Goal: Task Accomplishment & Management: Manage account settings

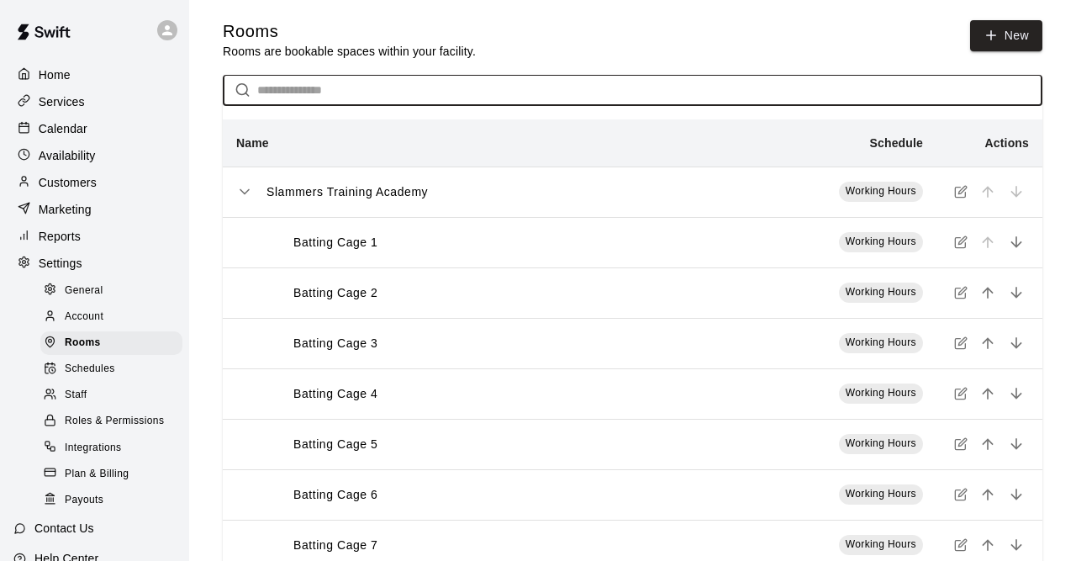
click at [307, 98] on input "text" at bounding box center [649, 90] width 785 height 31
click at [75, 182] on p "Customers" at bounding box center [68, 182] width 58 height 17
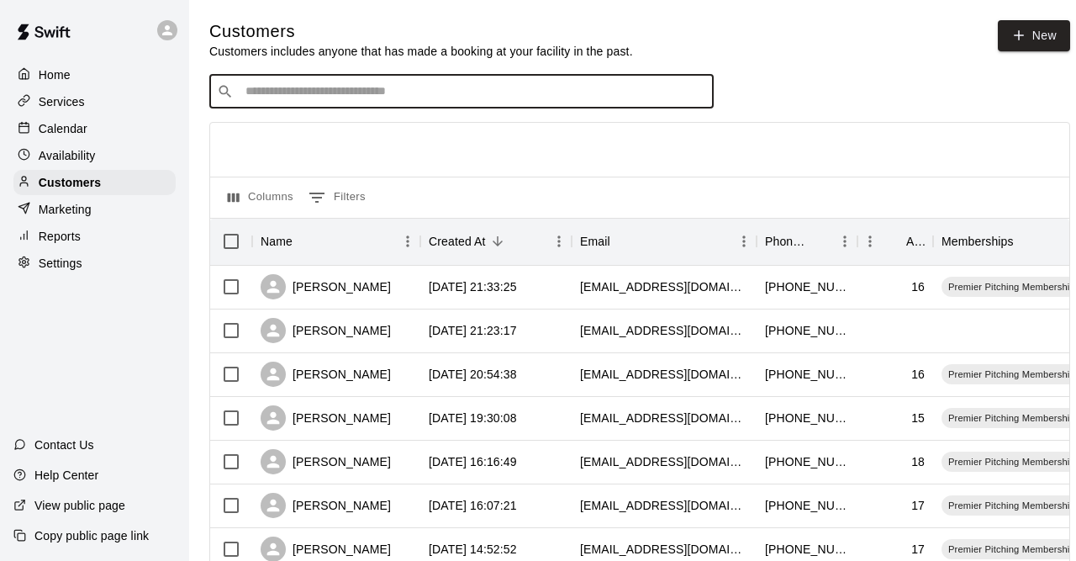
click at [362, 96] on input "Search customers by name or email" at bounding box center [473, 91] width 466 height 17
type input "*****"
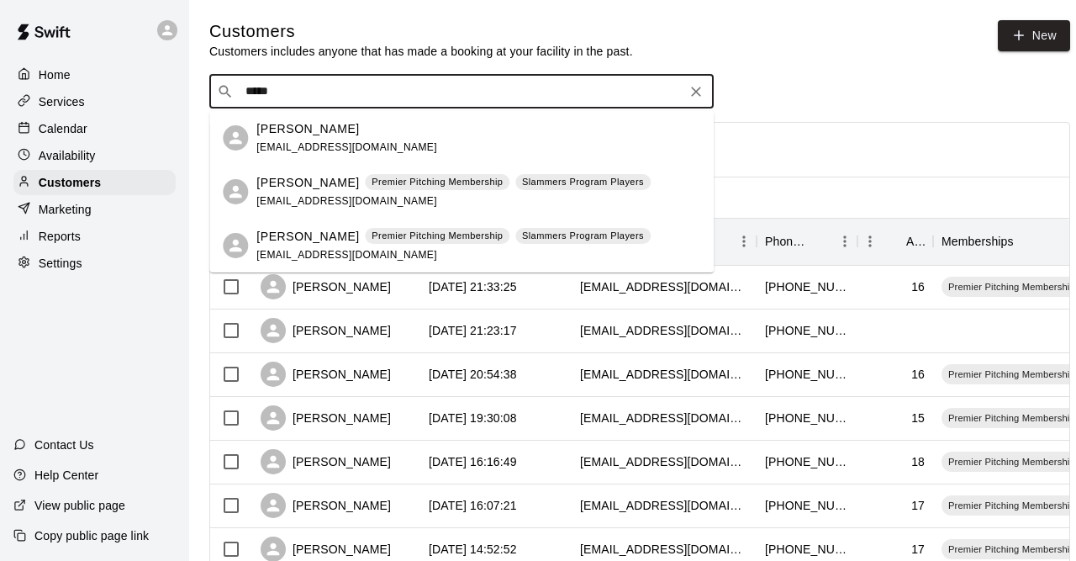
click at [313, 137] on p "[PERSON_NAME]" at bounding box center [307, 129] width 103 height 18
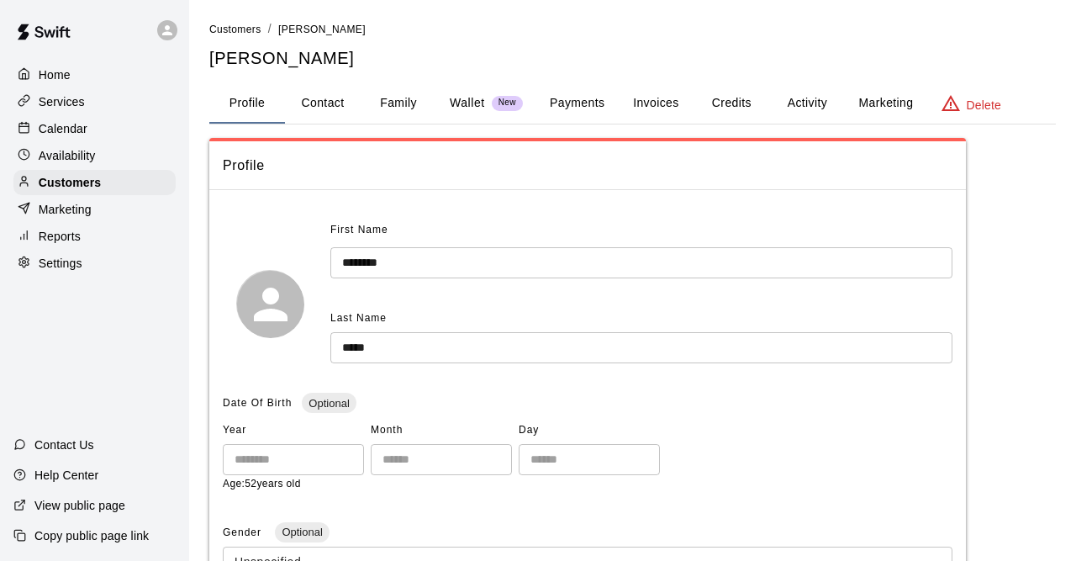
click at [415, 103] on button "Family" at bounding box center [399, 103] width 76 height 40
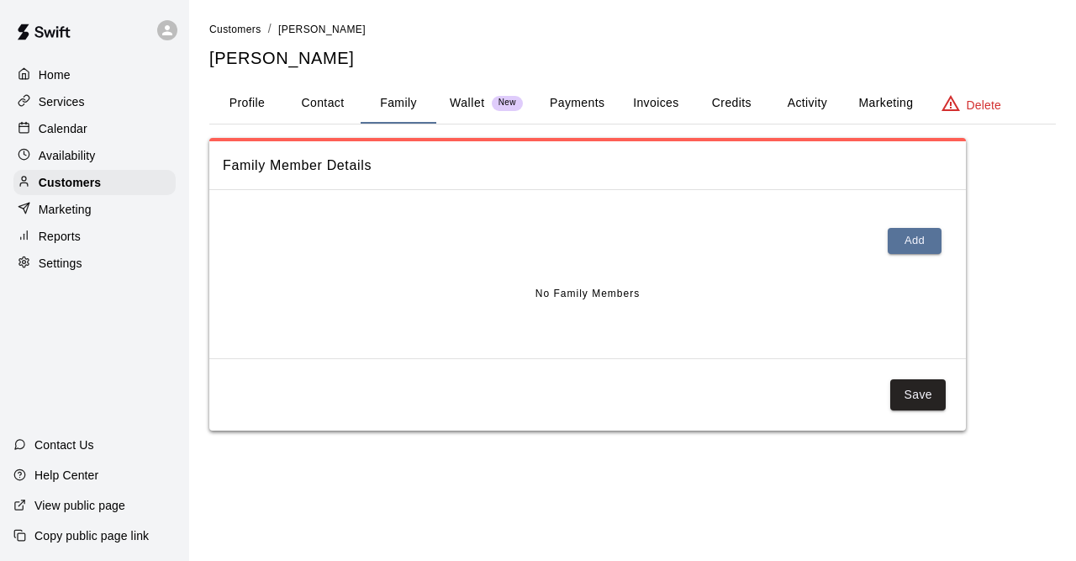
click at [226, 99] on button "Profile" at bounding box center [247, 103] width 76 height 40
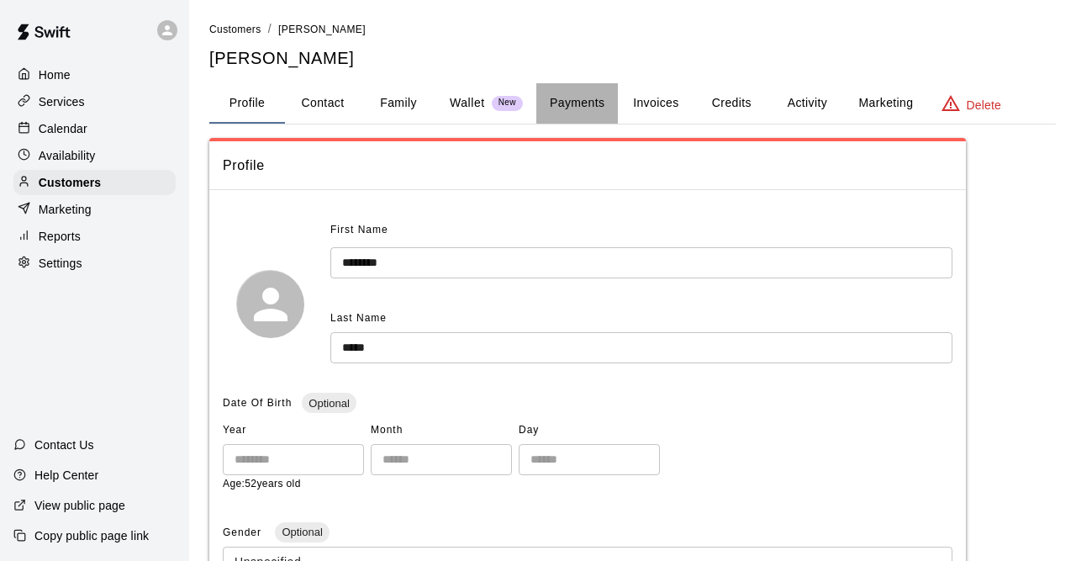
click at [586, 102] on button "Payments" at bounding box center [577, 103] width 82 height 40
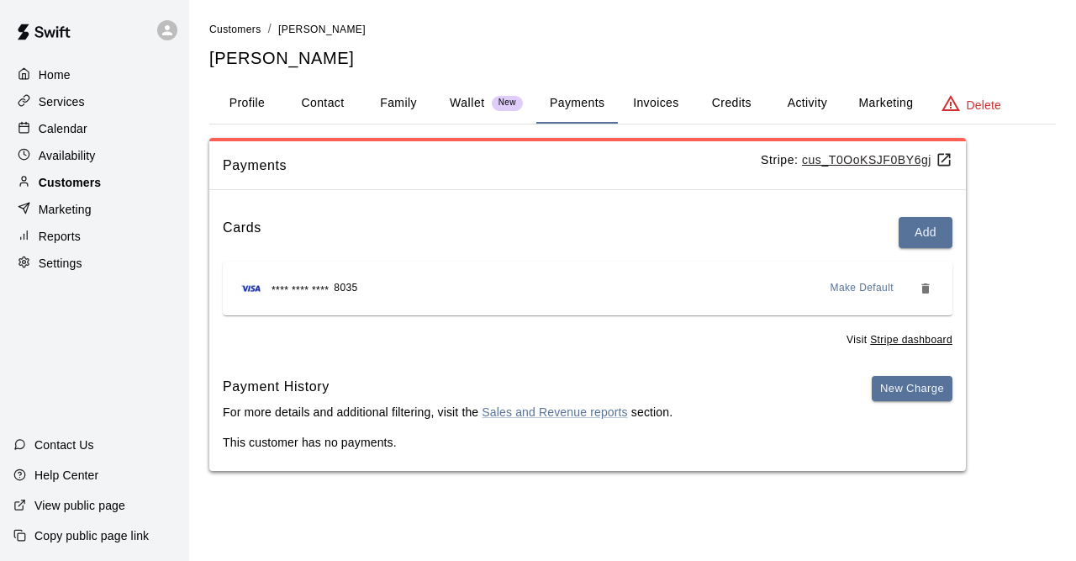
click at [105, 195] on div "Customers" at bounding box center [94, 182] width 162 height 25
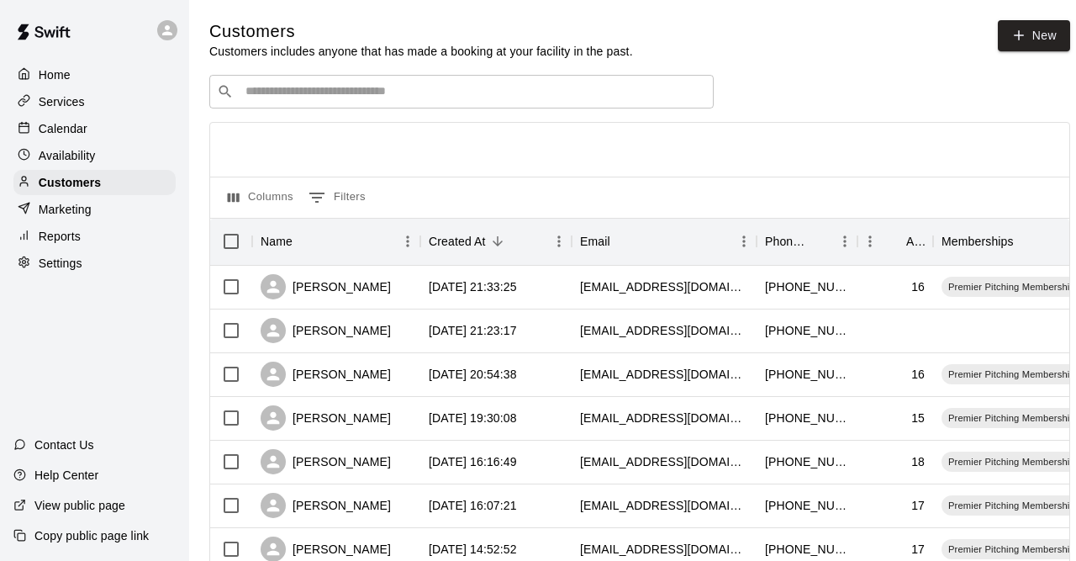
click at [344, 100] on input "Search customers by name or email" at bounding box center [473, 91] width 466 height 17
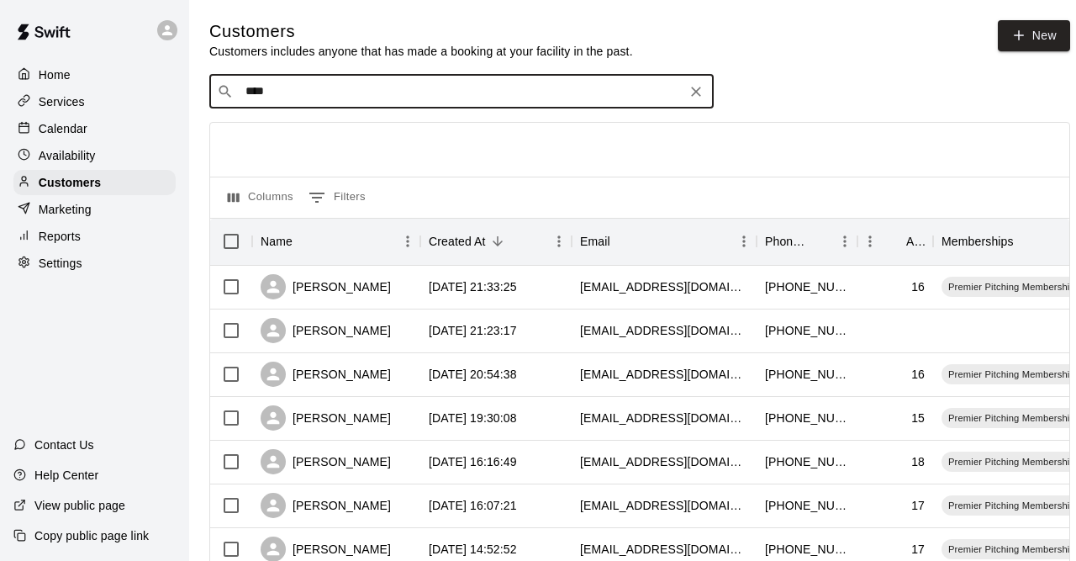
type input "*****"
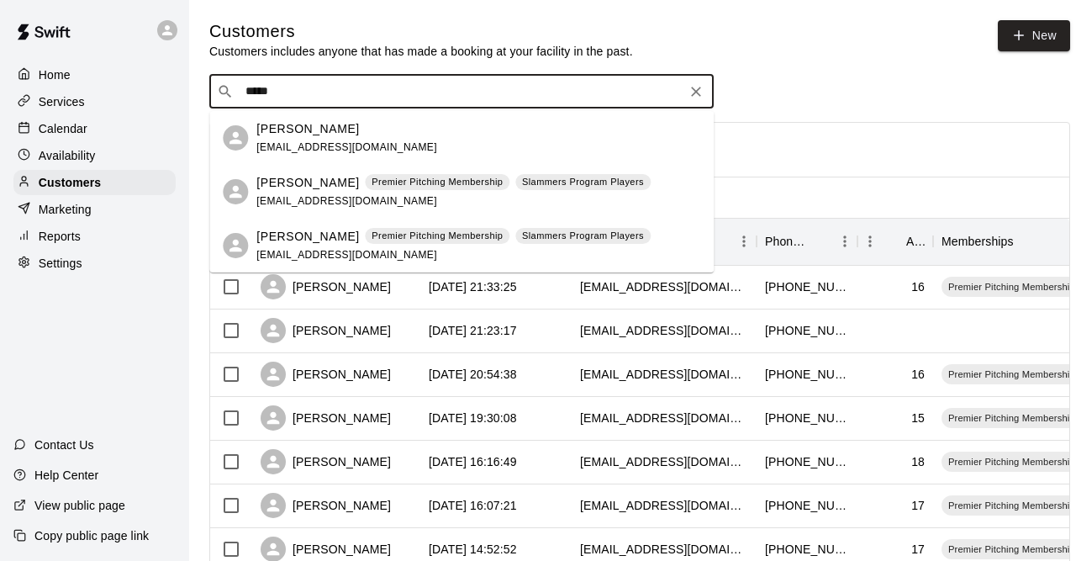
click at [323, 180] on p "[PERSON_NAME]" at bounding box center [307, 183] width 103 height 18
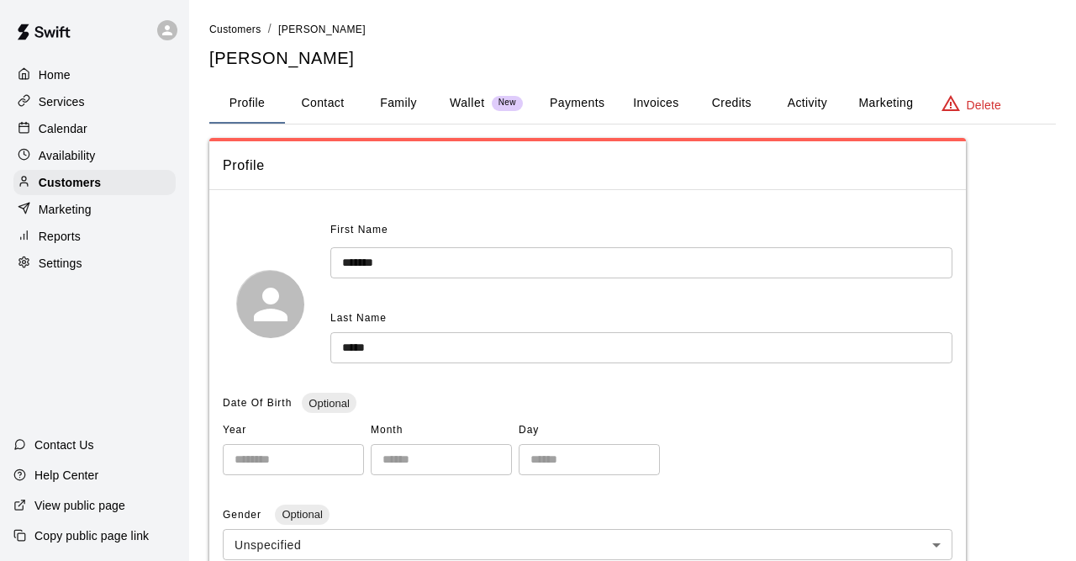
click at [415, 96] on button "Family" at bounding box center [399, 103] width 76 height 40
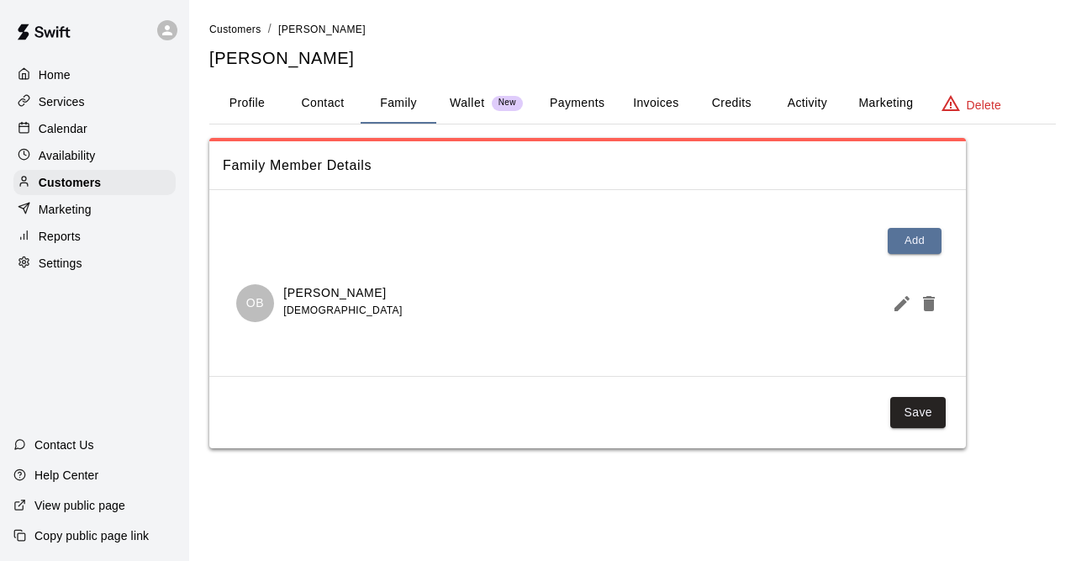
click at [598, 103] on button "Payments" at bounding box center [577, 103] width 82 height 40
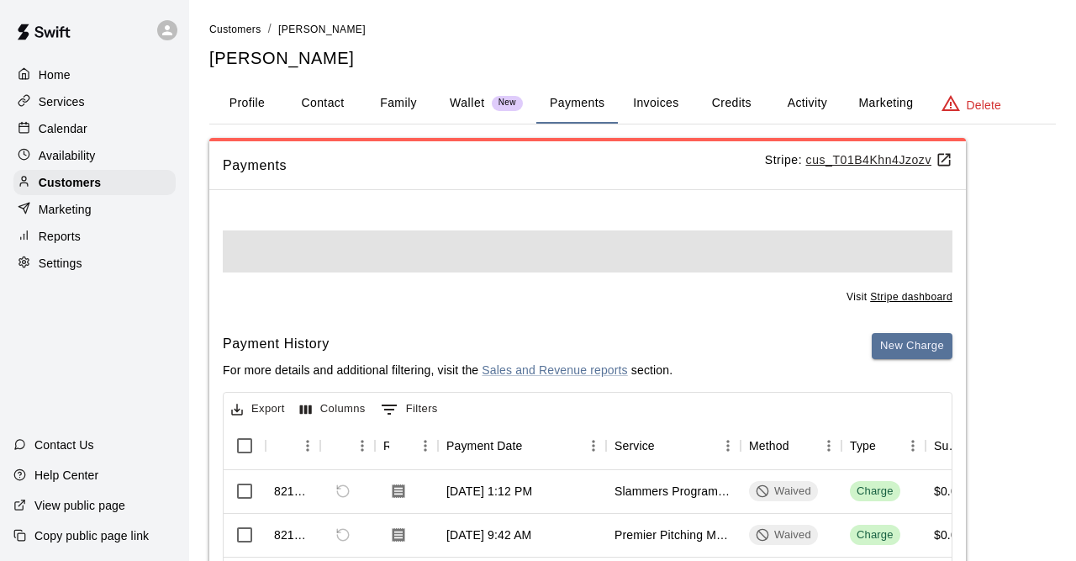
click at [715, 237] on span at bounding box center [588, 251] width 730 height 42
click at [345, 106] on button "Contact" at bounding box center [323, 103] width 76 height 40
select select "**"
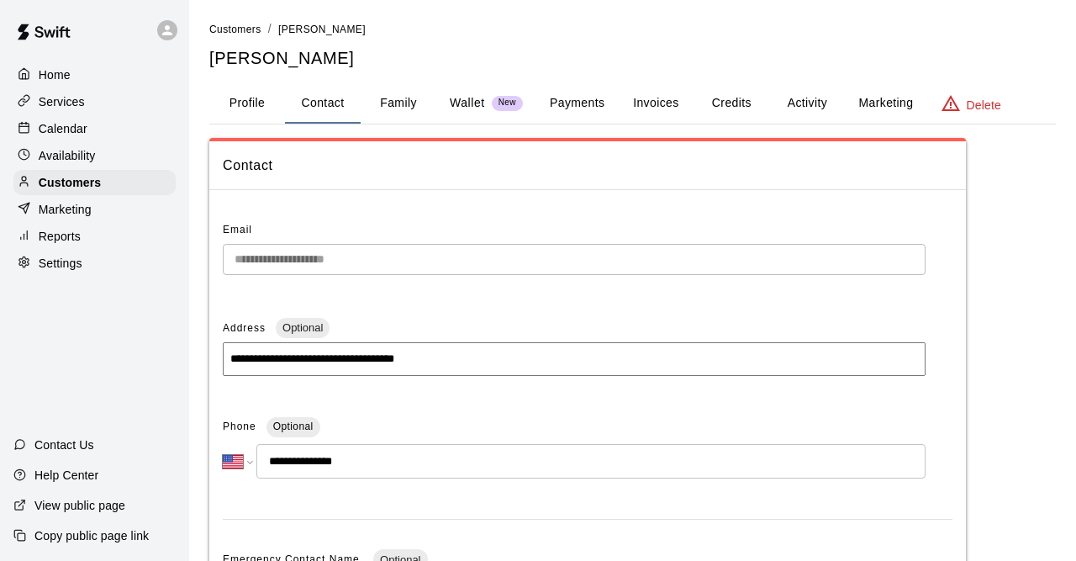
click at [427, 104] on button "Family" at bounding box center [399, 103] width 76 height 40
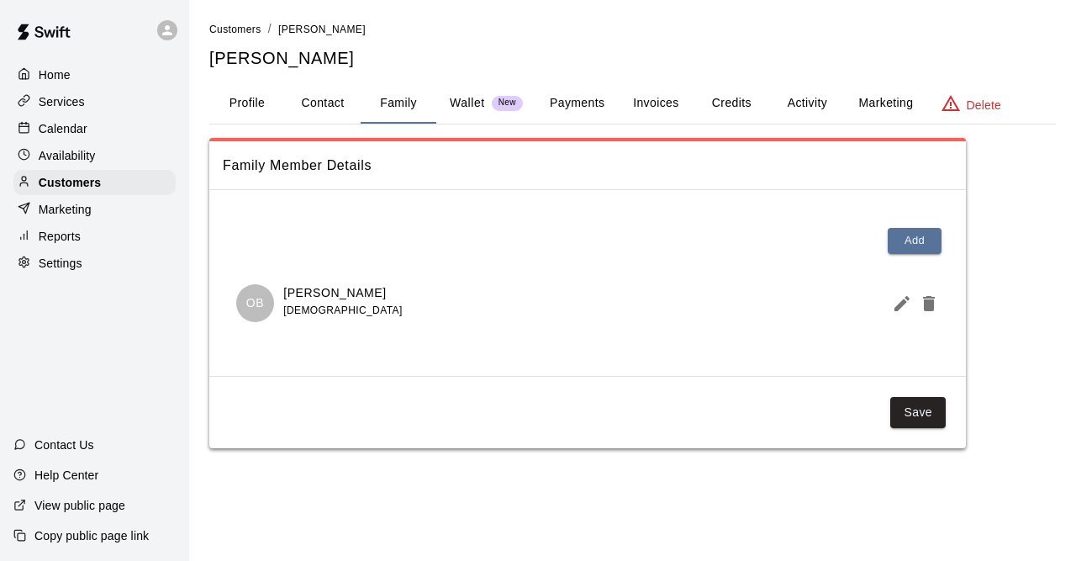
click at [568, 103] on button "Payments" at bounding box center [577, 103] width 82 height 40
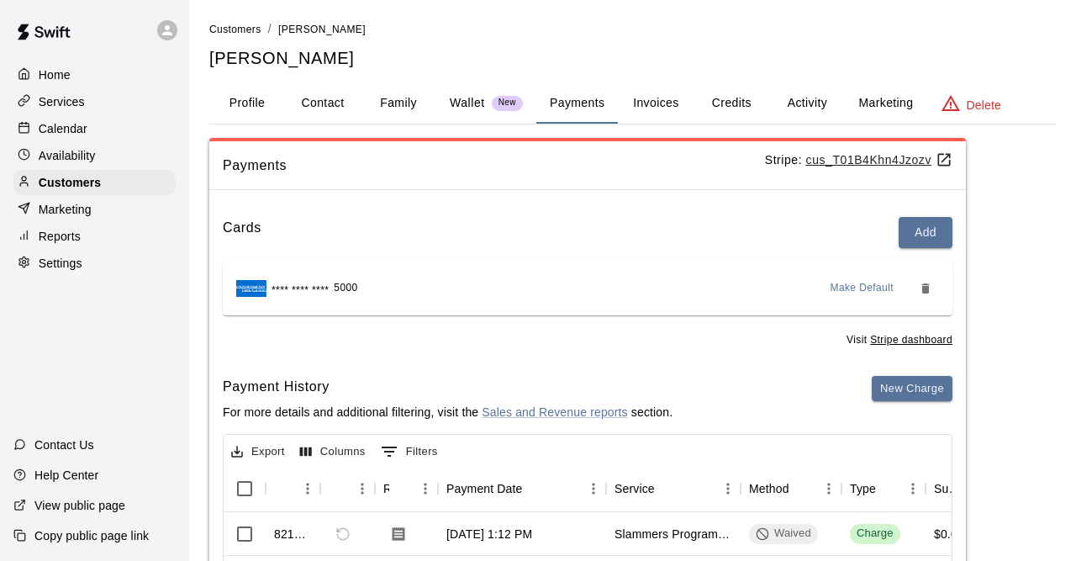
scroll to position [288, 0]
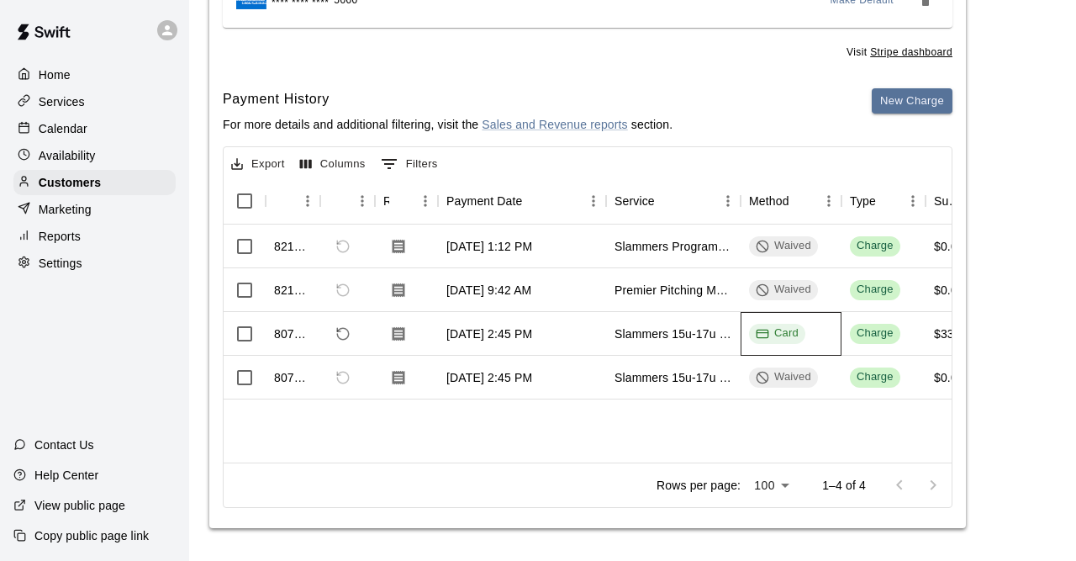
click at [769, 334] on div "Card" at bounding box center [777, 333] width 43 height 16
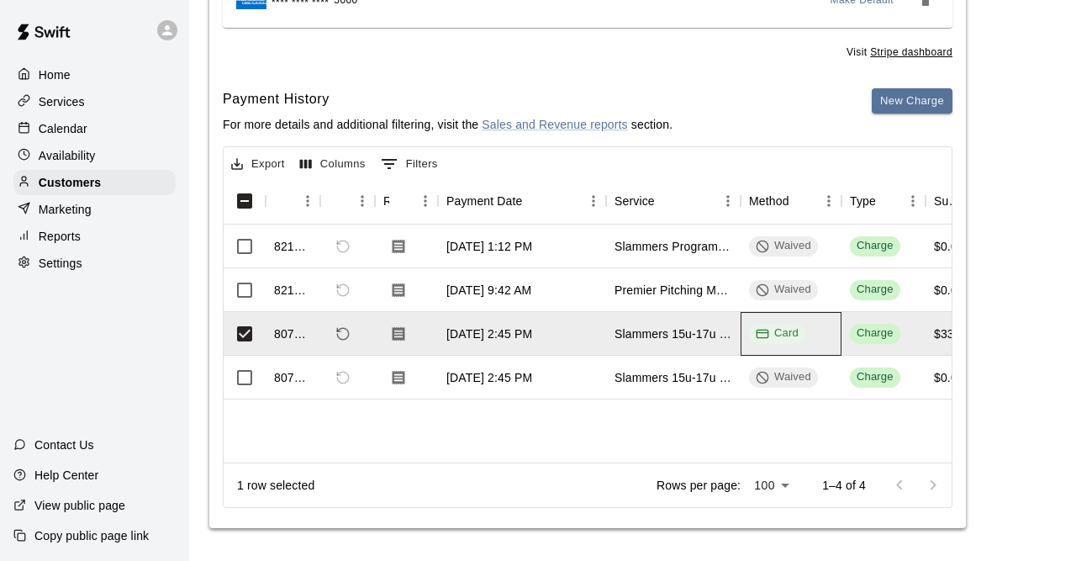
click at [769, 334] on div "Card" at bounding box center [777, 333] width 43 height 16
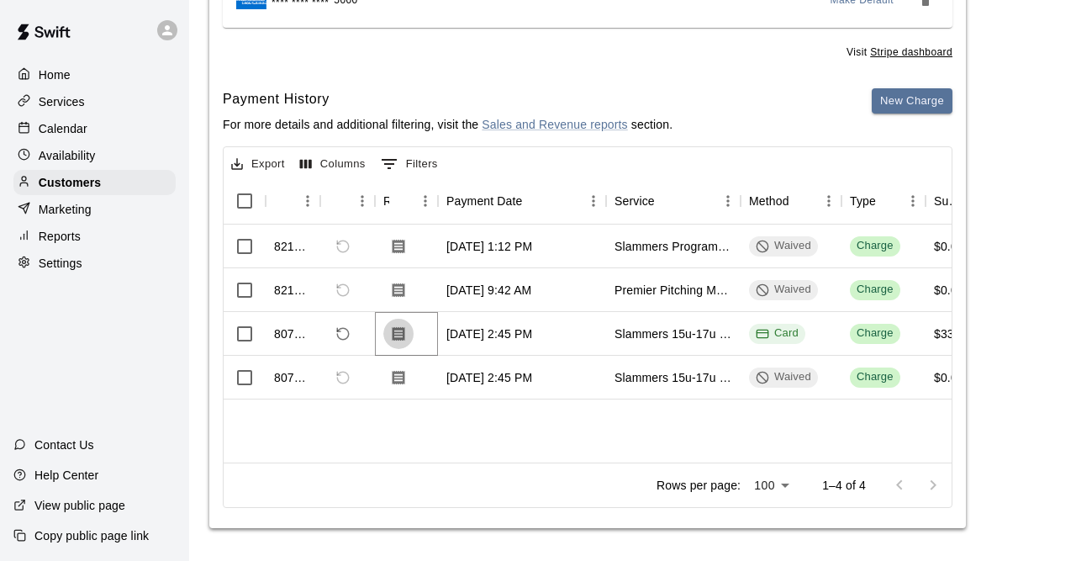
click at [399, 334] on icon "Download Receipt" at bounding box center [398, 333] width 17 height 17
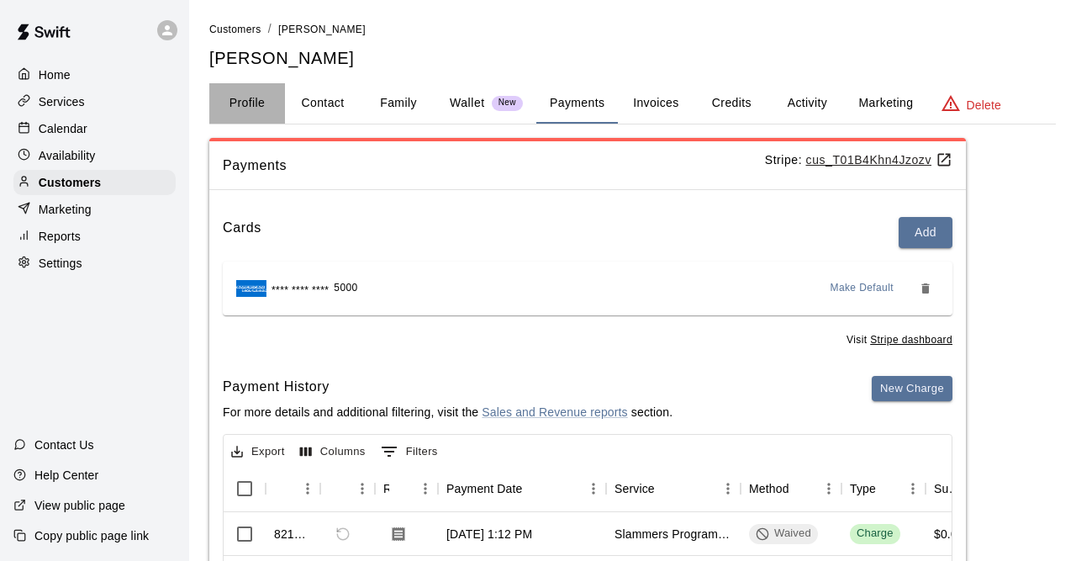
click at [238, 107] on button "Profile" at bounding box center [247, 103] width 76 height 40
